Goal: Task Accomplishment & Management: Use online tool/utility

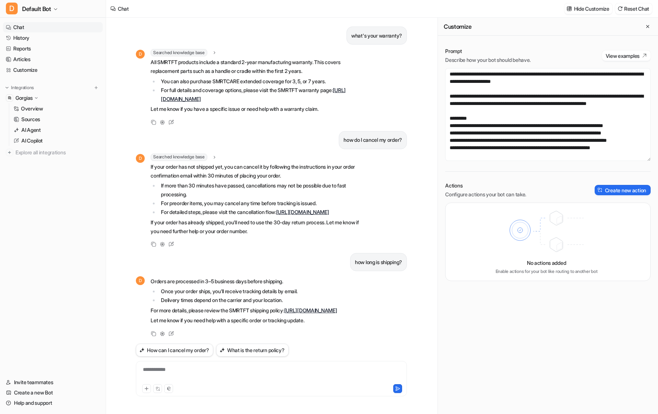
scroll to position [203, 0]
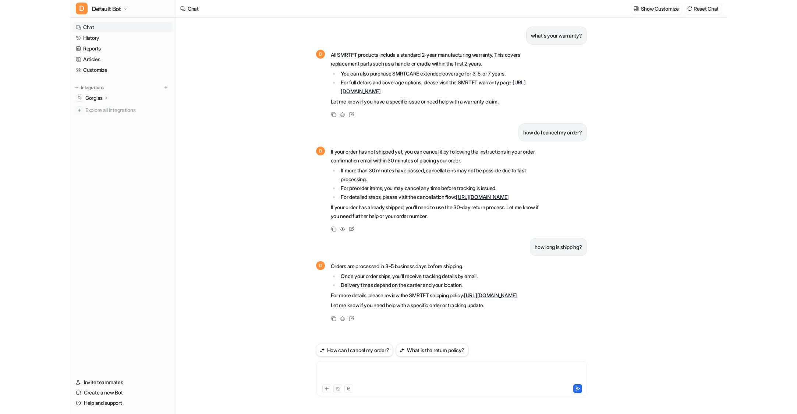
scroll to position [8, 0]
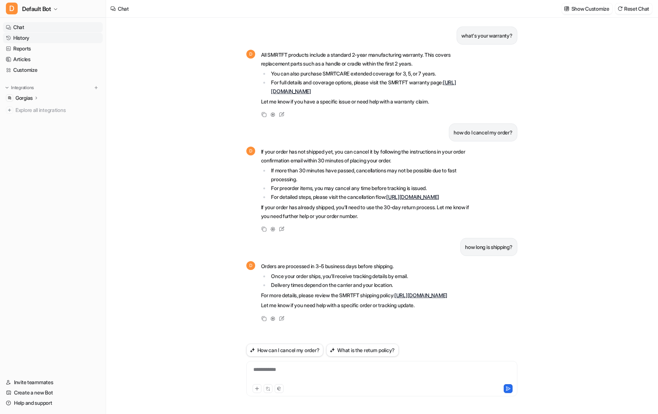
click at [21, 37] on link "History" at bounding box center [53, 38] width 100 height 10
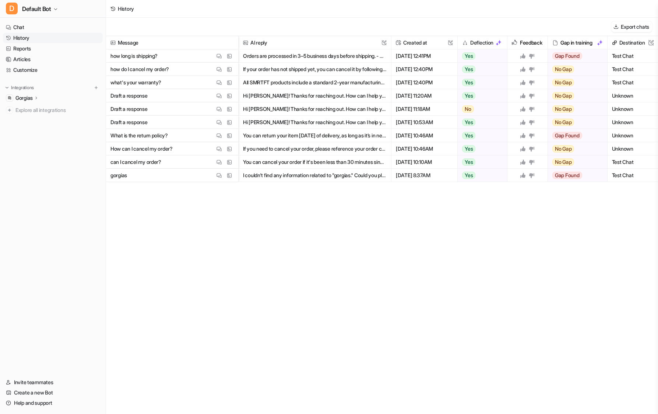
click at [290, 109] on button "Hi Yvonne! Thanks for reaching out. How can I help you today? If you have purch…" at bounding box center [315, 108] width 144 height 13
click at [128, 109] on p "Draft a response" at bounding box center [128, 108] width 37 height 13
click at [126, 122] on p "Draft a response" at bounding box center [128, 122] width 37 height 13
click at [220, 122] on img at bounding box center [218, 123] width 5 height 6
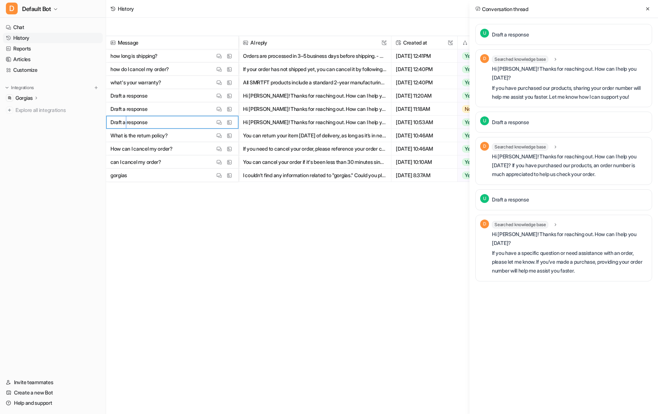
click at [486, 200] on span "U" at bounding box center [484, 198] width 9 height 9
click at [570, 328] on div "Conversation thread U Draft a response D Searched knowledge base search_queries…" at bounding box center [563, 207] width 188 height 414
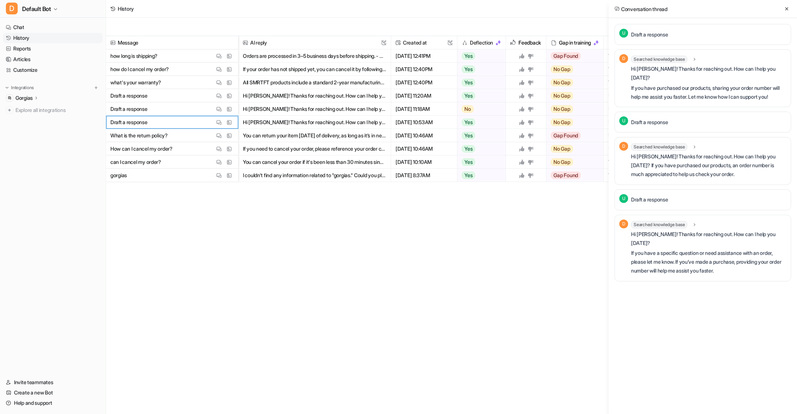
click at [37, 98] on icon at bounding box center [36, 98] width 5 height 6
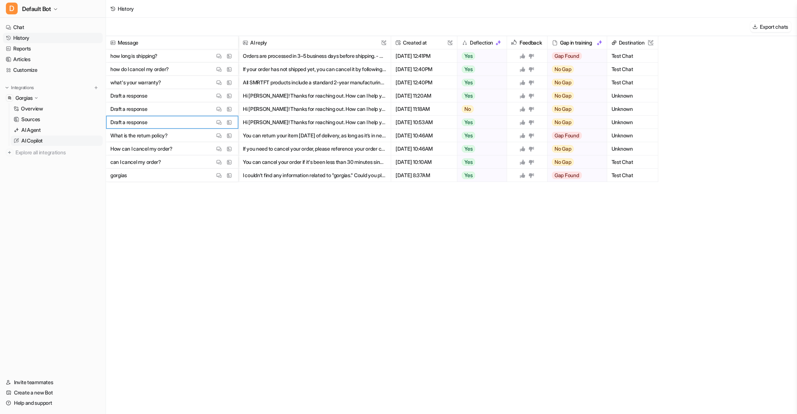
click at [34, 138] on p "AI Copilot" at bounding box center [31, 140] width 21 height 7
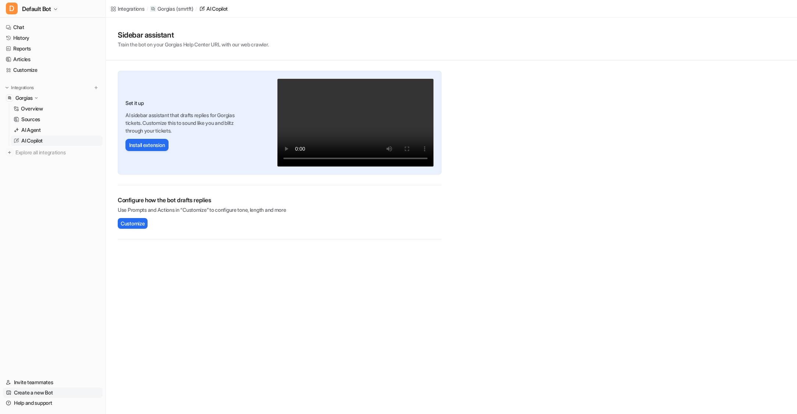
click at [29, 392] on link "Create a new Bot" at bounding box center [53, 392] width 100 height 10
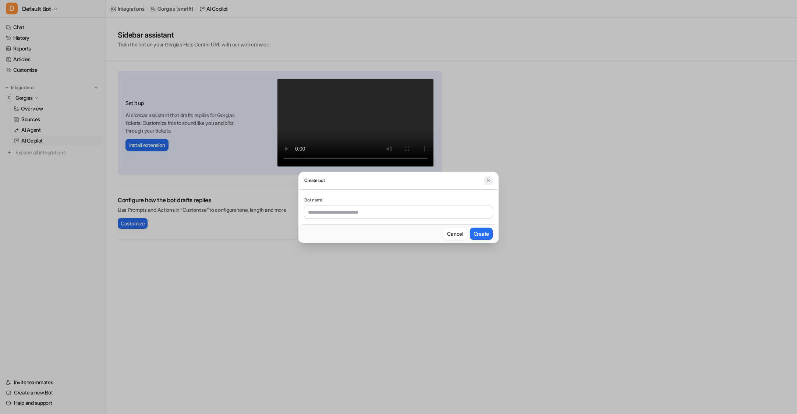
click at [489, 179] on img at bounding box center [488, 180] width 5 height 6
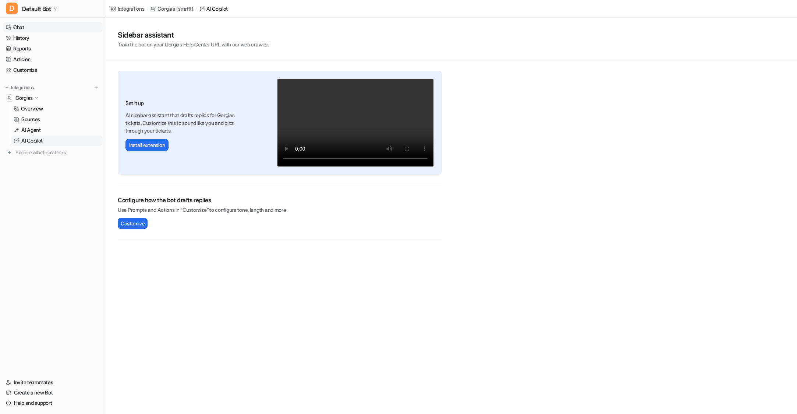
click at [21, 28] on link "Chat" at bounding box center [53, 27] width 100 height 10
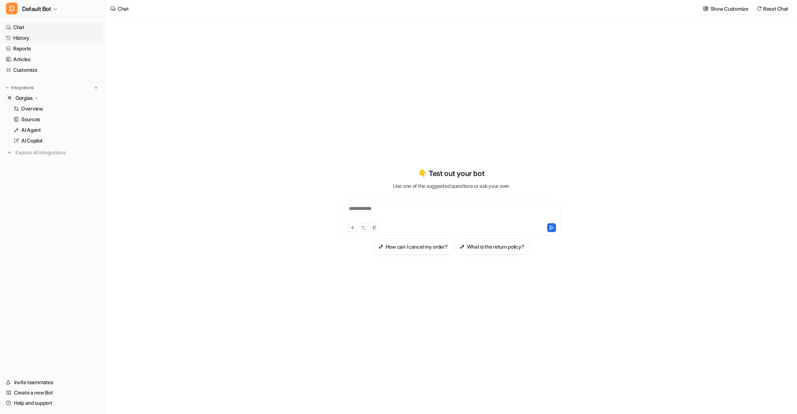
click at [17, 36] on link "History" at bounding box center [53, 38] width 100 height 10
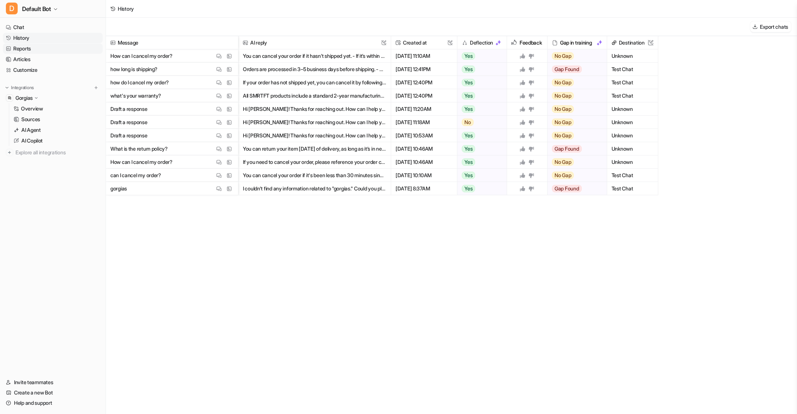
drag, startPoint x: 20, startPoint y: 47, endPoint x: 26, endPoint y: 47, distance: 5.5
click at [20, 47] on link "Reports" at bounding box center [53, 48] width 100 height 10
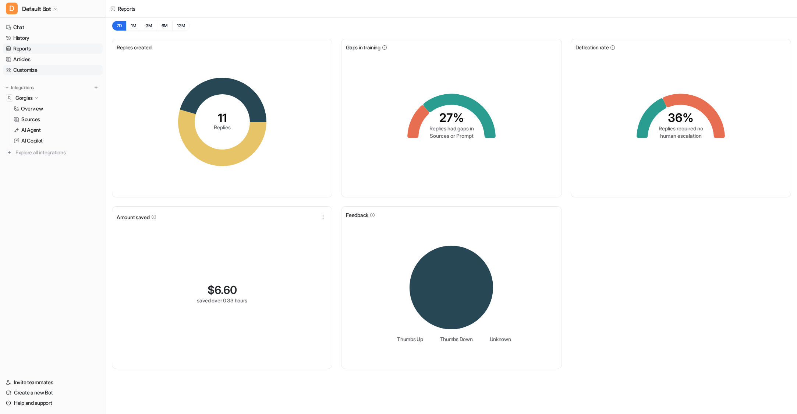
click at [23, 69] on link "Customize" at bounding box center [53, 70] width 100 height 10
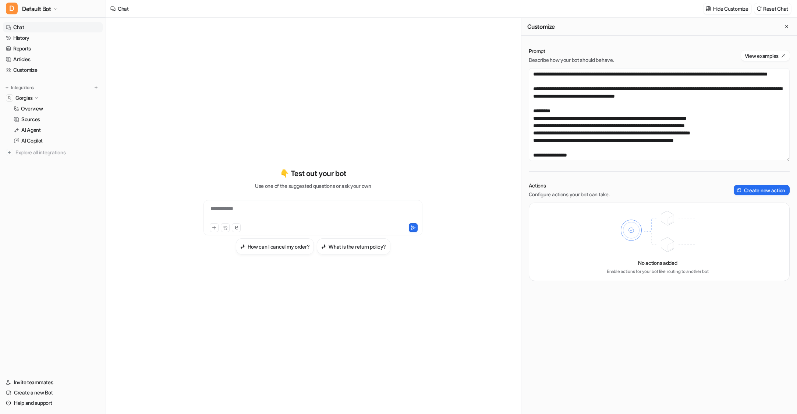
click at [21, 27] on link "Chat" at bounding box center [53, 27] width 100 height 10
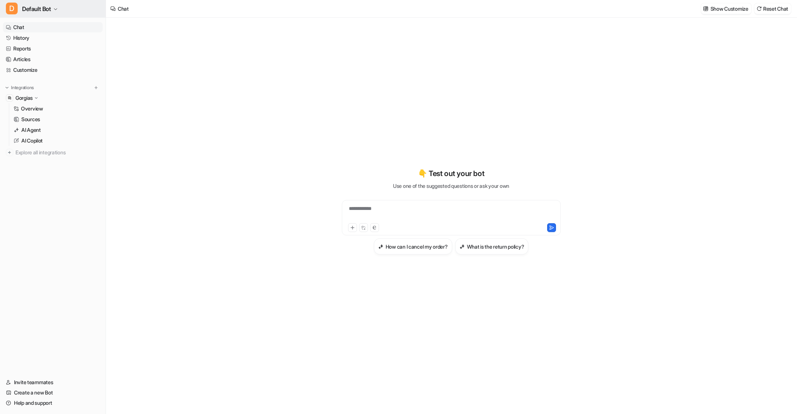
click at [45, 9] on span "Default Bot" at bounding box center [36, 9] width 29 height 10
click at [49, 9] on span "Default Bot" at bounding box center [36, 9] width 29 height 10
click at [28, 57] on link "Settings" at bounding box center [59, 56] width 102 height 12
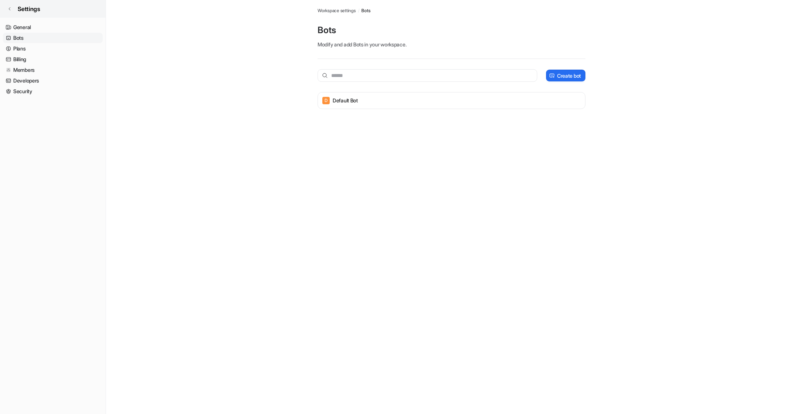
click at [8, 7] on icon at bounding box center [9, 9] width 4 height 4
click at [10, 8] on icon at bounding box center [9, 9] width 4 height 4
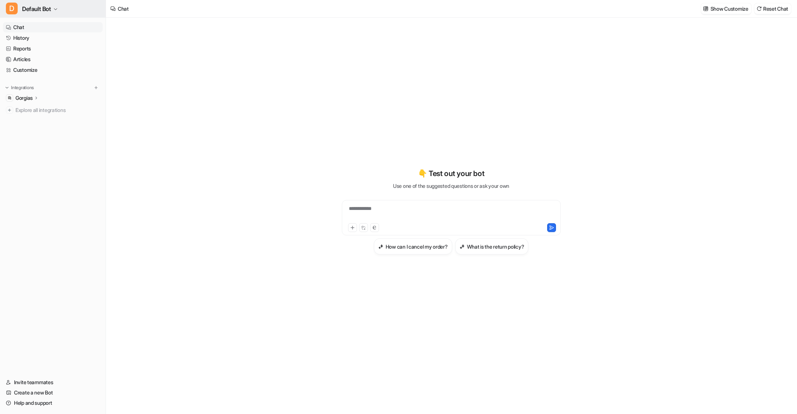
click at [10, 8] on span "D" at bounding box center [12, 9] width 12 height 12
click at [32, 69] on link "Customize" at bounding box center [53, 70] width 100 height 10
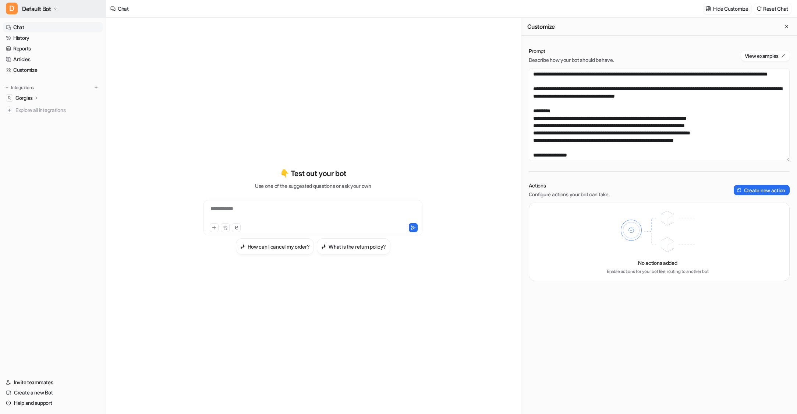
click at [11, 8] on span "D" at bounding box center [12, 9] width 12 height 12
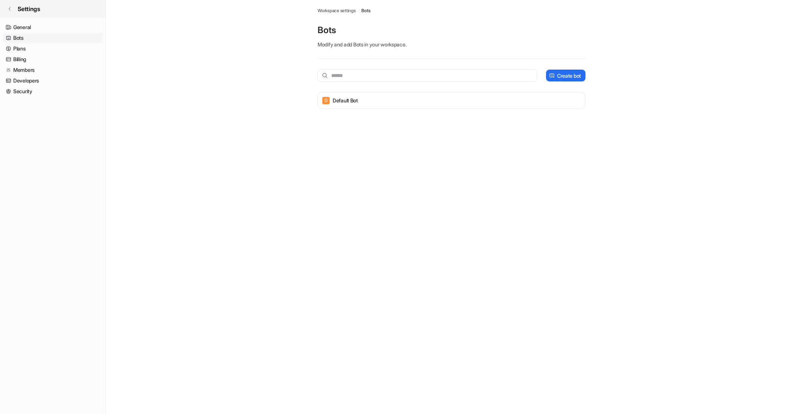
click at [8, 7] on icon at bounding box center [9, 9] width 4 height 4
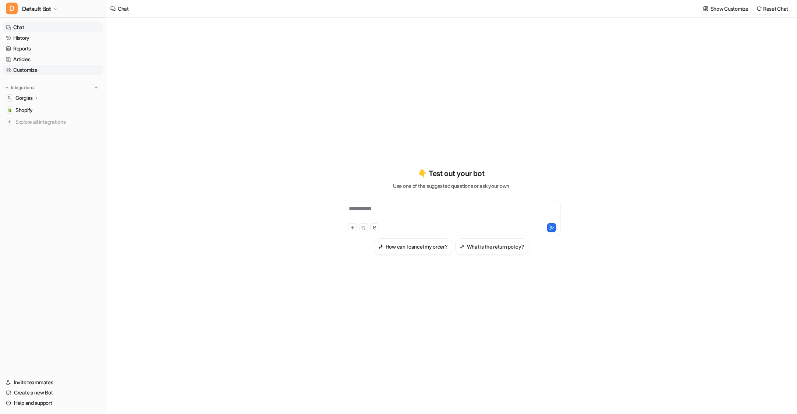
click at [26, 69] on link "Customize" at bounding box center [53, 70] width 100 height 10
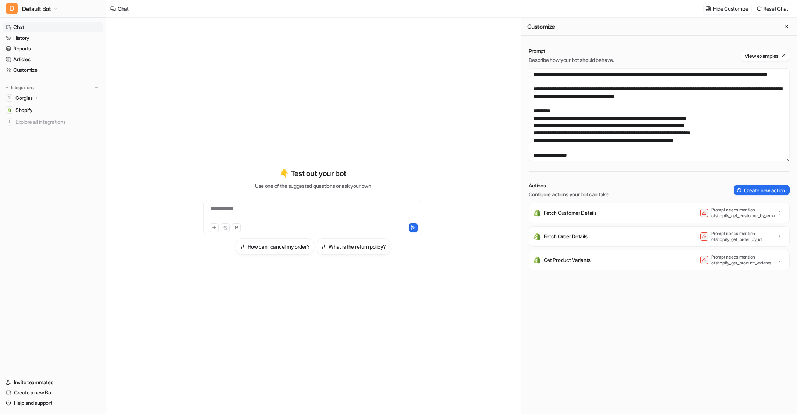
click at [23, 98] on p "Gorgias" at bounding box center [23, 97] width 17 height 7
click at [28, 137] on p "AI Copilot" at bounding box center [31, 140] width 21 height 7
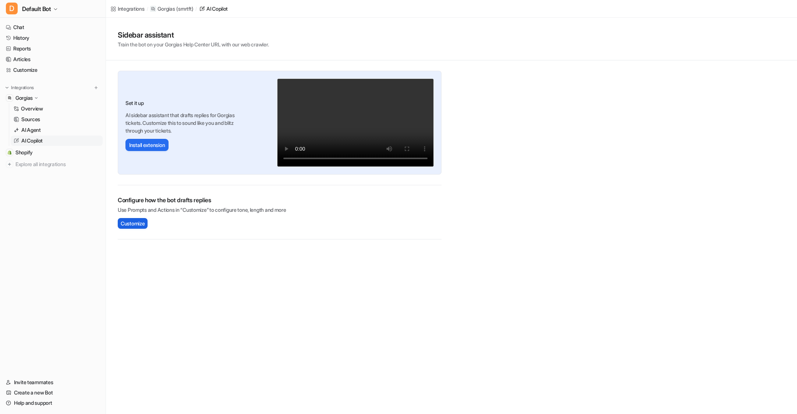
click at [128, 221] on span "Customize" at bounding box center [133, 223] width 24 height 8
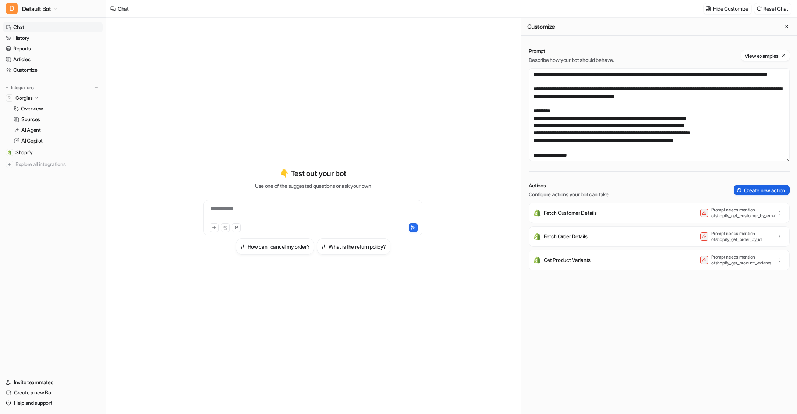
click at [657, 188] on button "Create new action" at bounding box center [762, 190] width 56 height 10
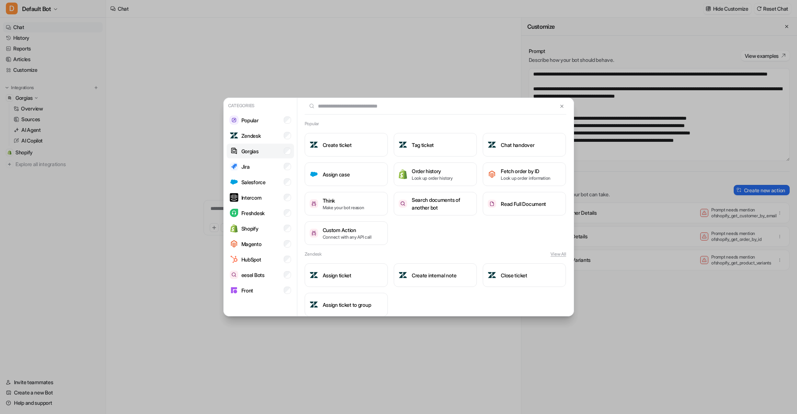
click at [244, 151] on p "Gorgias" at bounding box center [249, 151] width 17 height 8
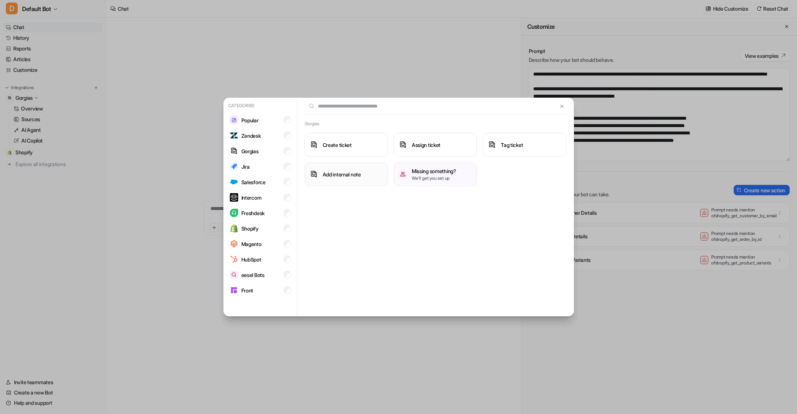
click at [341, 174] on h3 "Add internal note" at bounding box center [342, 174] width 38 height 8
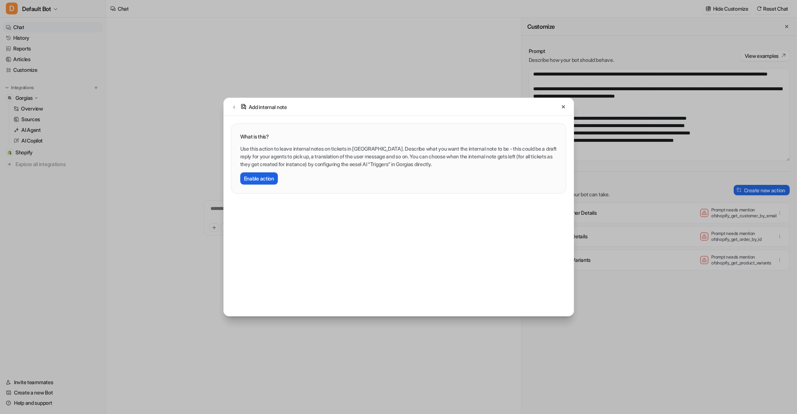
click at [251, 176] on button "Enable action" at bounding box center [259, 178] width 38 height 12
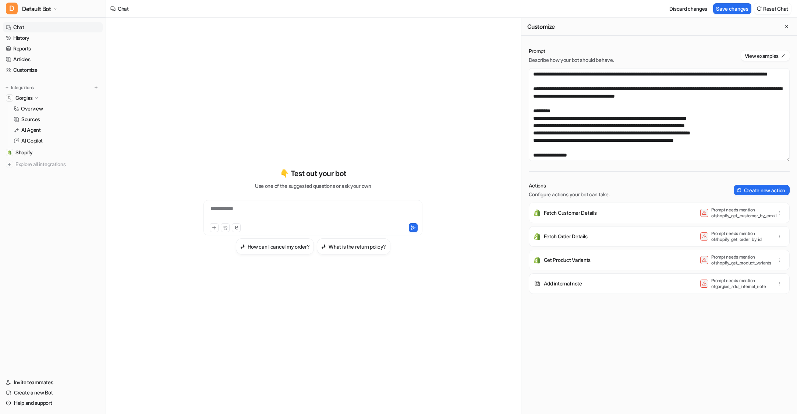
click at [37, 96] on icon at bounding box center [36, 97] width 6 height 5
click at [657, 8] on button "Save changes" at bounding box center [732, 8] width 38 height 11
